Goal: Task Accomplishment & Management: Complete application form

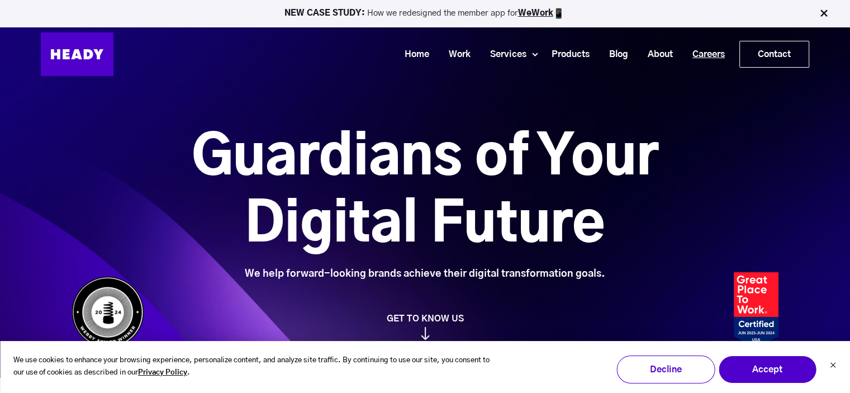
click at [707, 52] on link "Careers" at bounding box center [705, 54] width 52 height 21
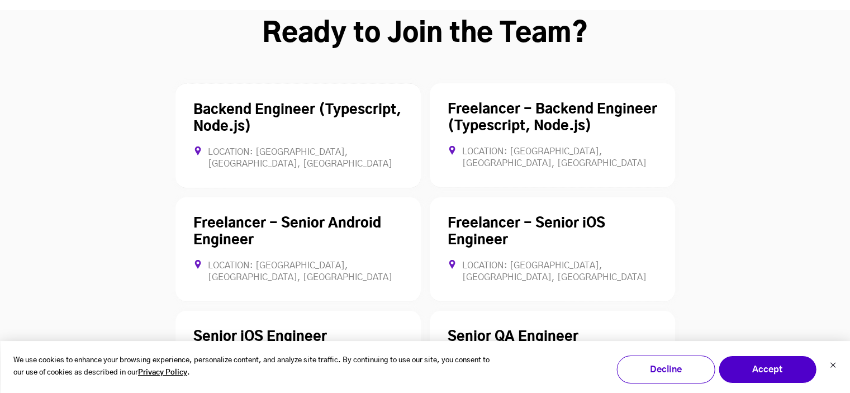
scroll to position [3115, 0]
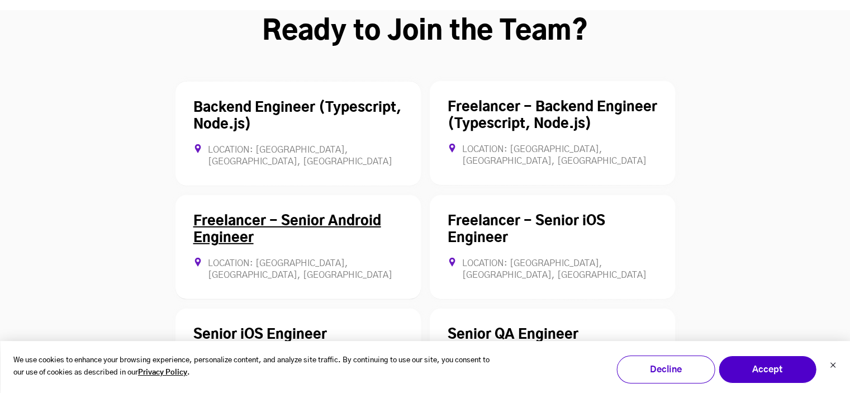
click at [282, 215] on link "Freelancer - Senior Android Engineer" at bounding box center [287, 230] width 188 height 30
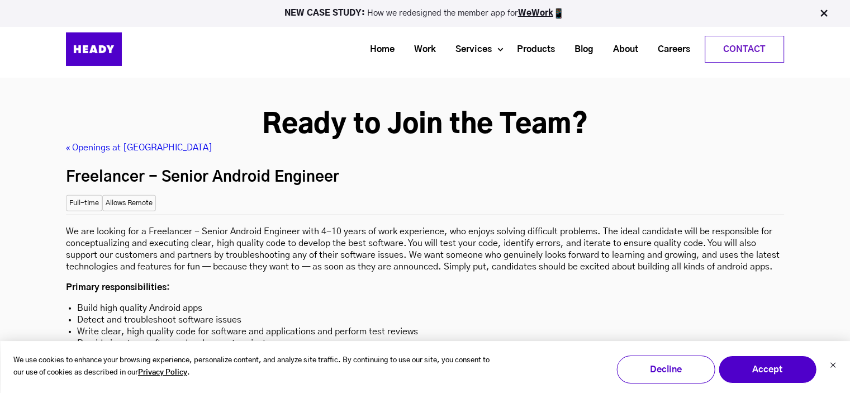
scroll to position [3020, 0]
